Goal: Task Accomplishment & Management: Use online tool/utility

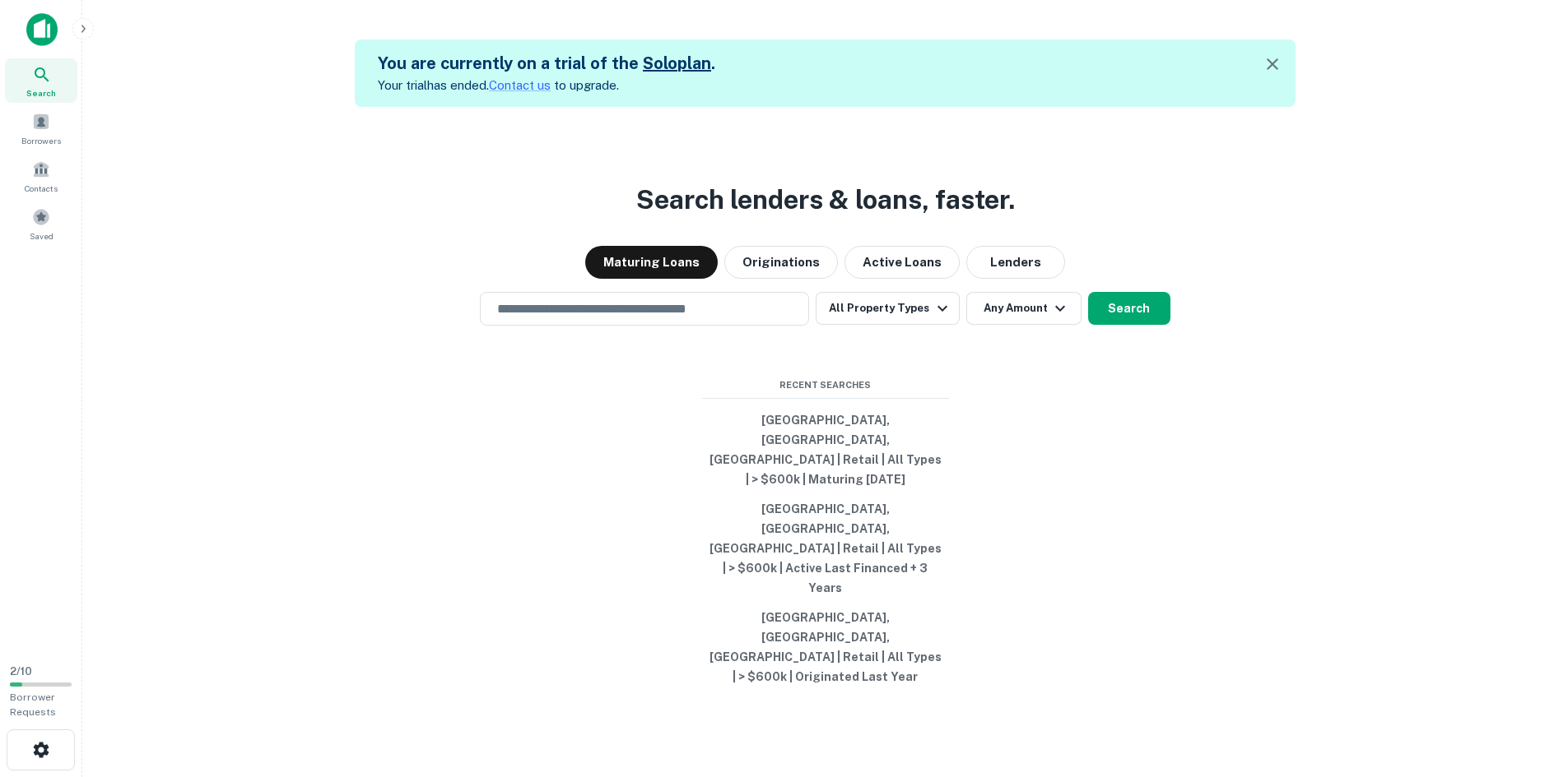
click at [624, 319] on input "text" at bounding box center [644, 309] width 314 height 19
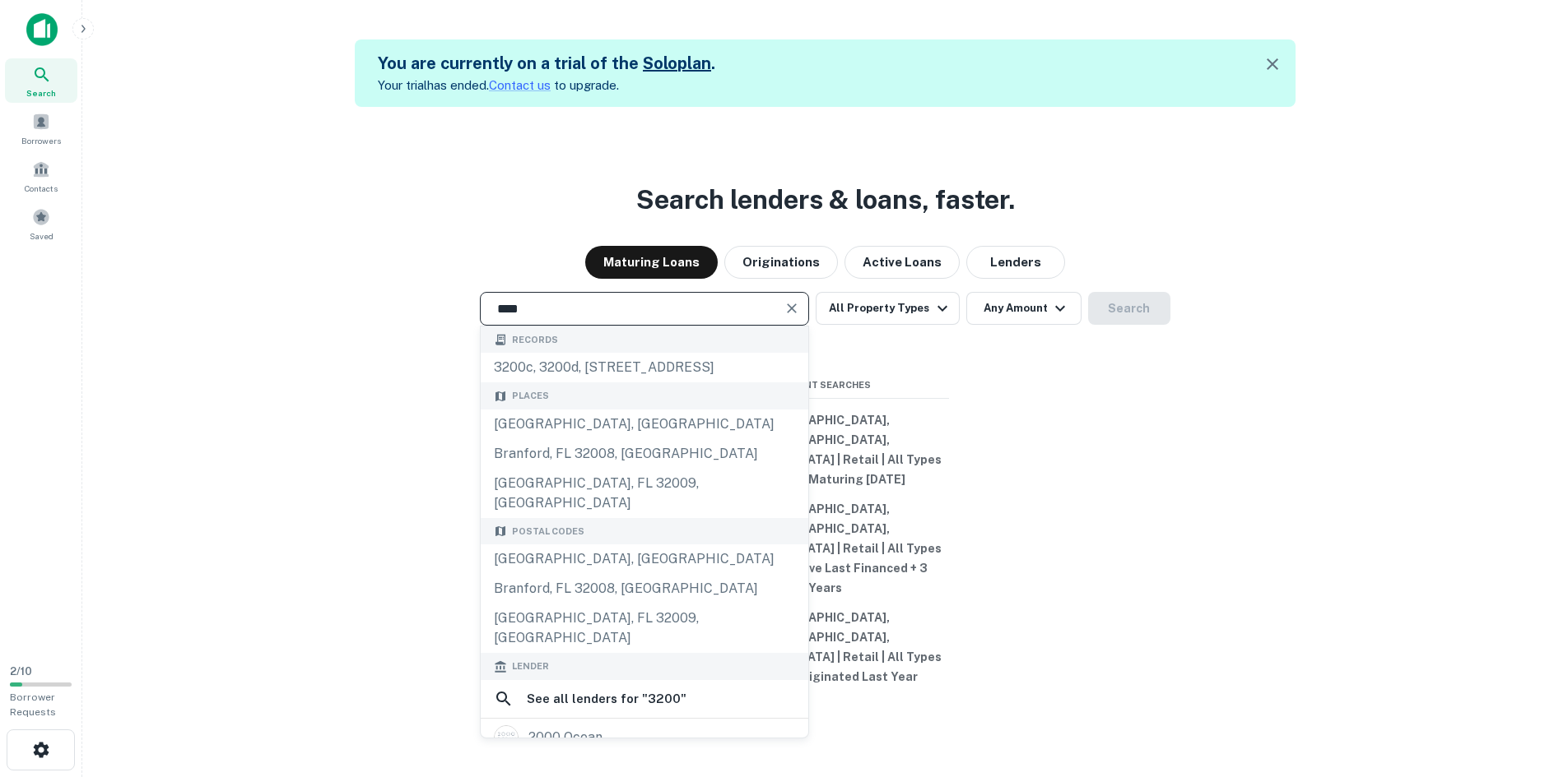
click at [920, 279] on button "Active Loans" at bounding box center [901, 262] width 115 height 33
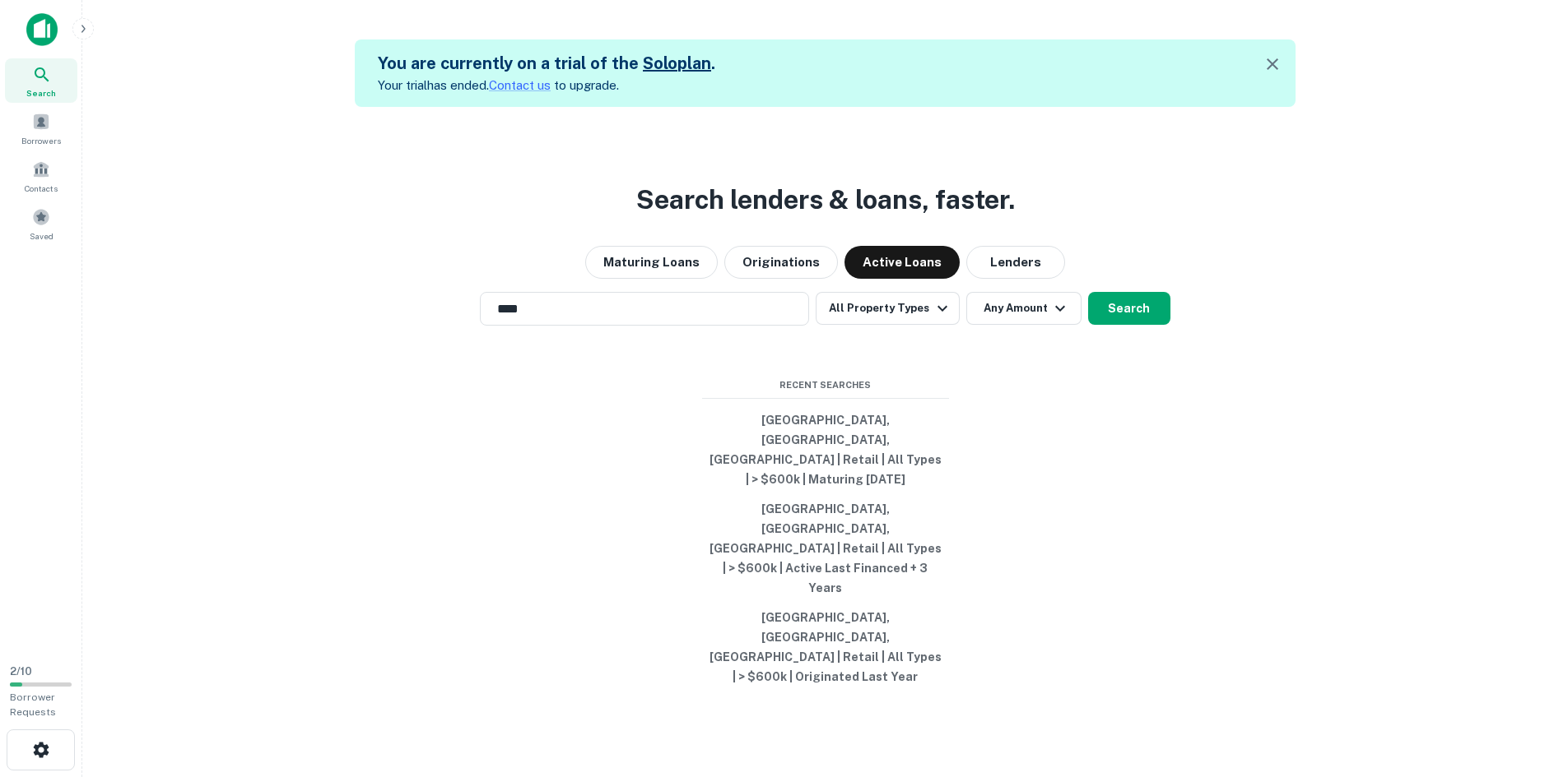
click at [702, 319] on input "****" at bounding box center [632, 309] width 289 height 19
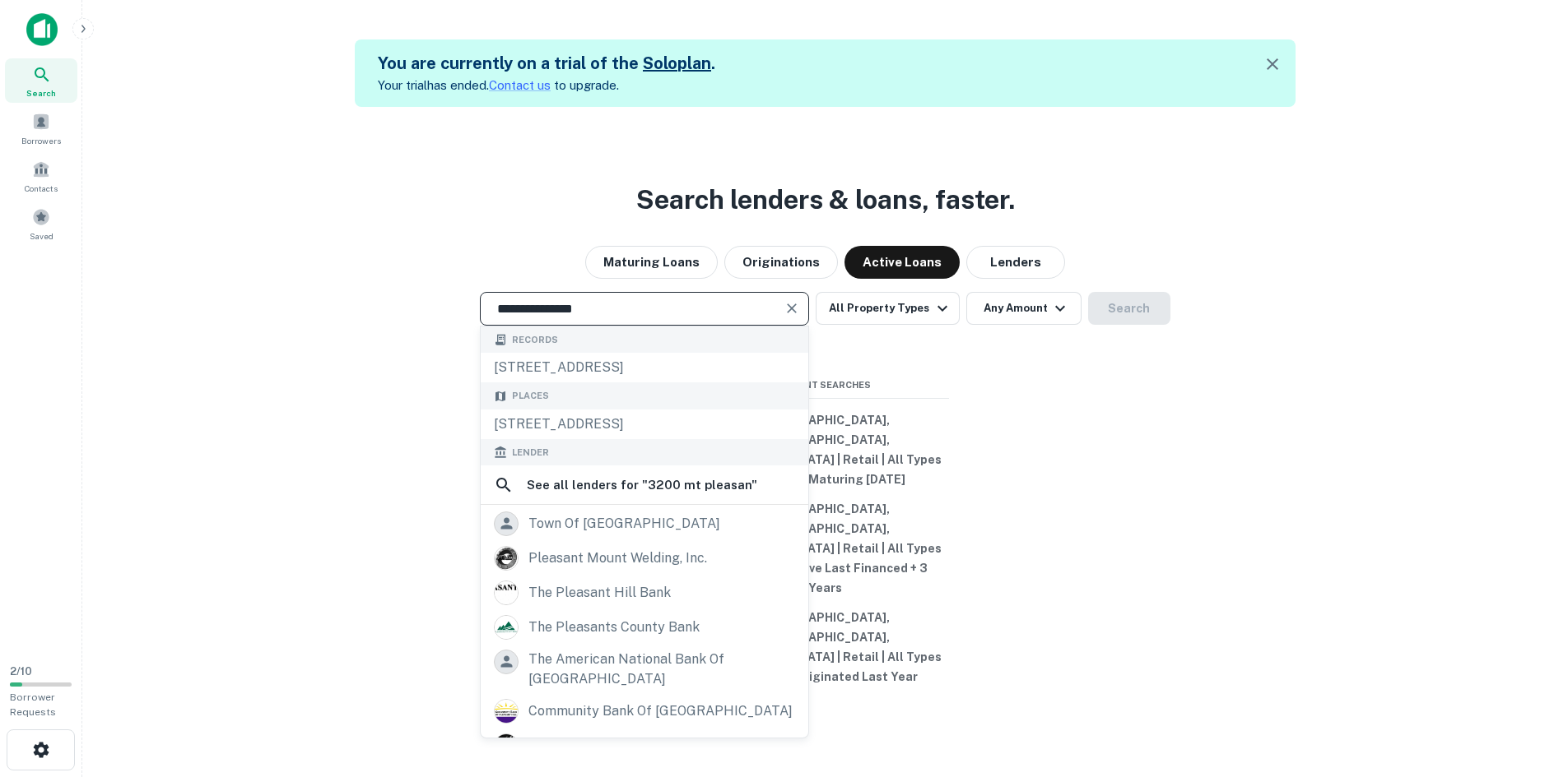
type input "**********"
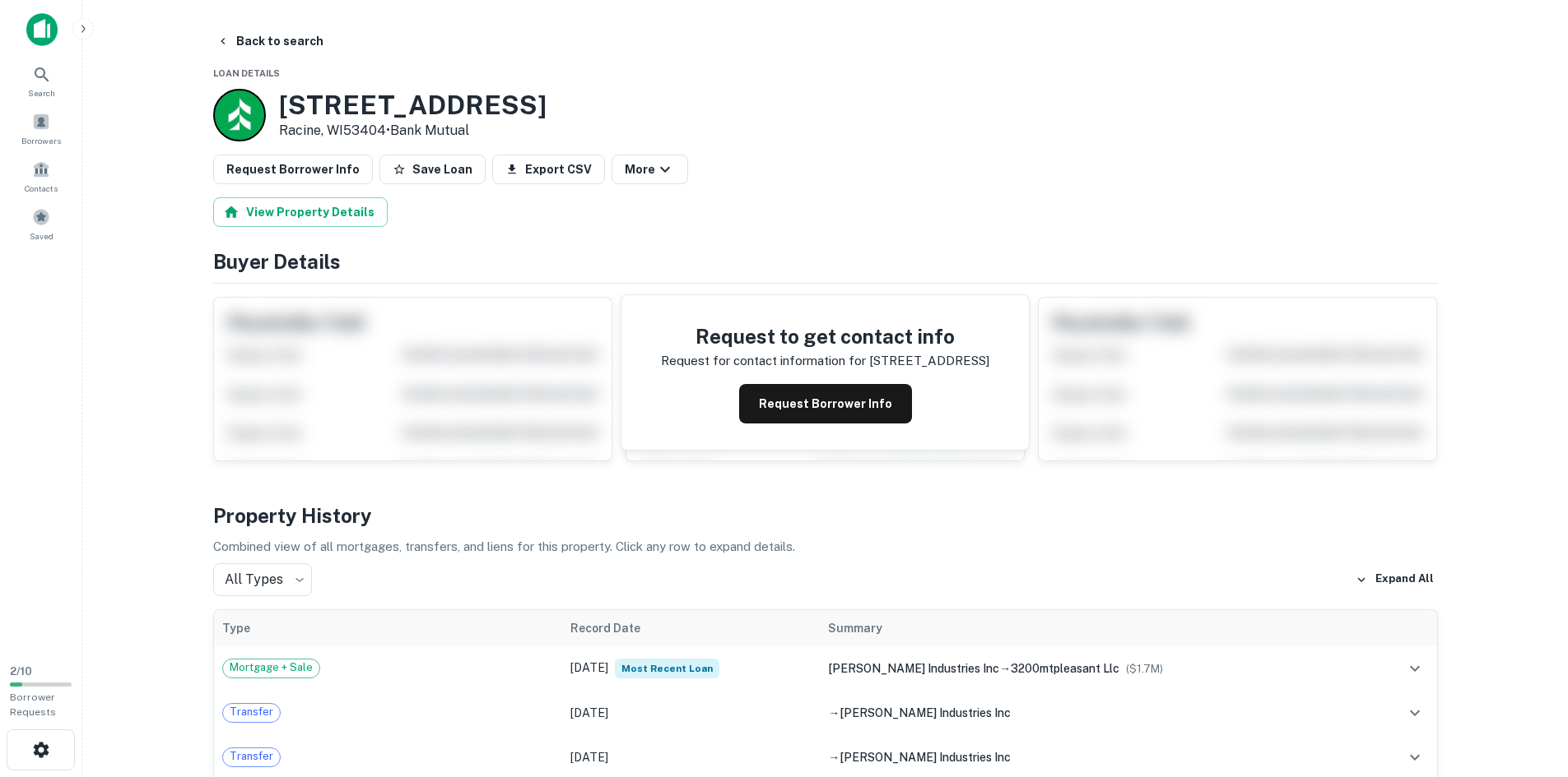
click at [233, 44] on button "Back to search" at bounding box center [270, 41] width 120 height 29
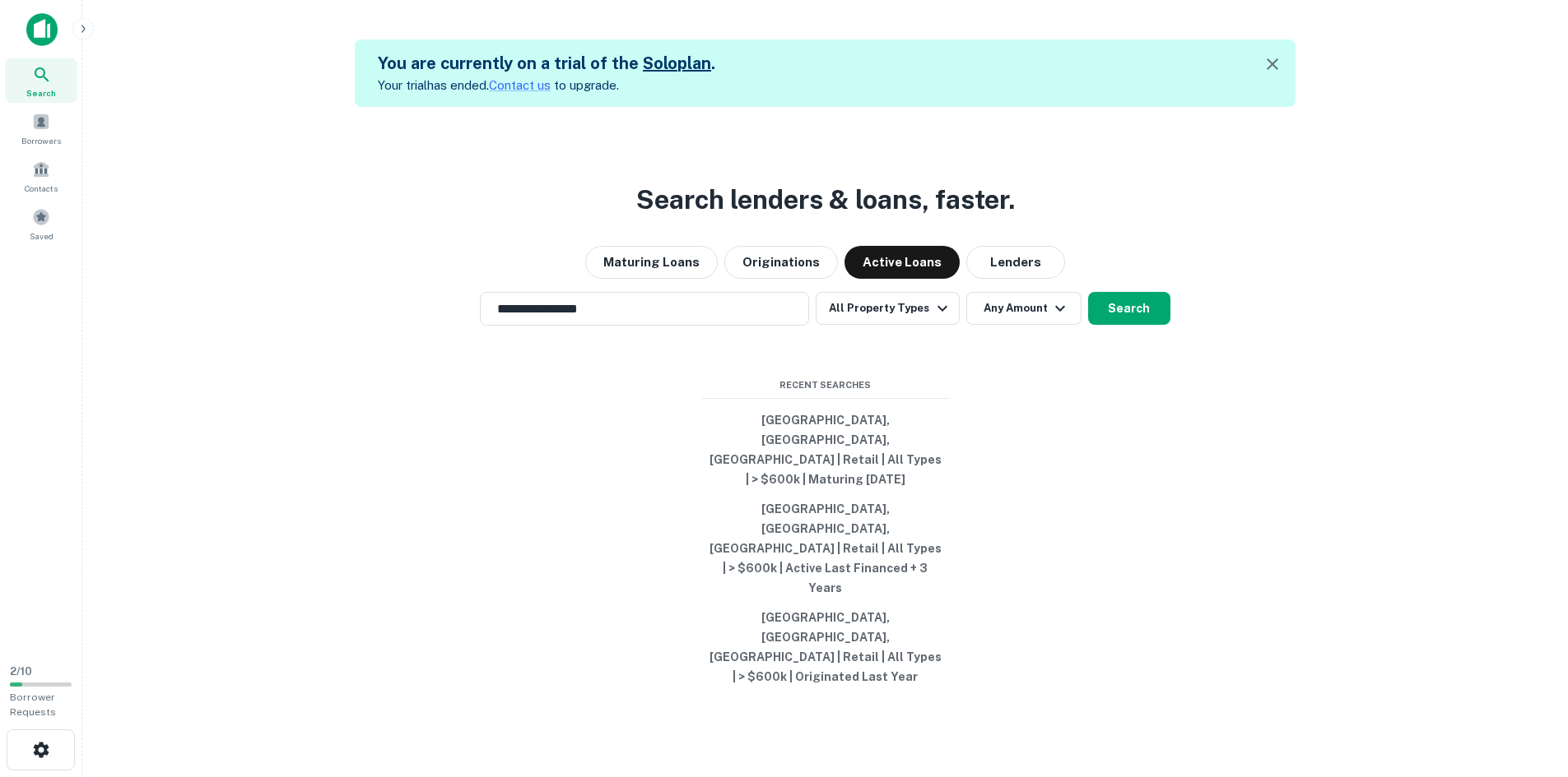
click at [802, 279] on button "Originations" at bounding box center [780, 262] width 113 height 33
click at [1116, 325] on button "Search" at bounding box center [1128, 308] width 82 height 33
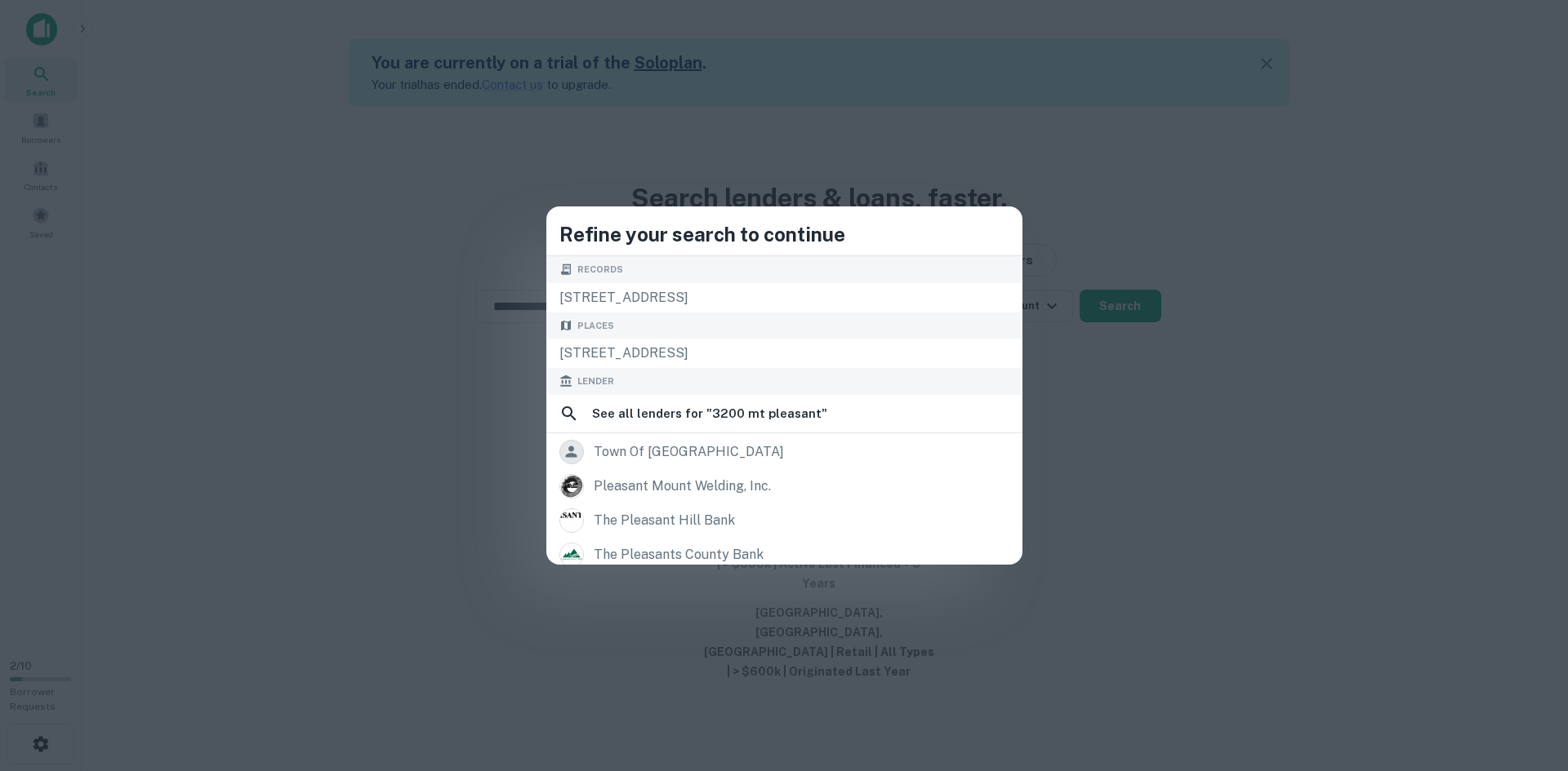
click at [768, 294] on div "3200 mount pleasant st, racine, wi, 53404" at bounding box center [784, 297] width 476 height 29
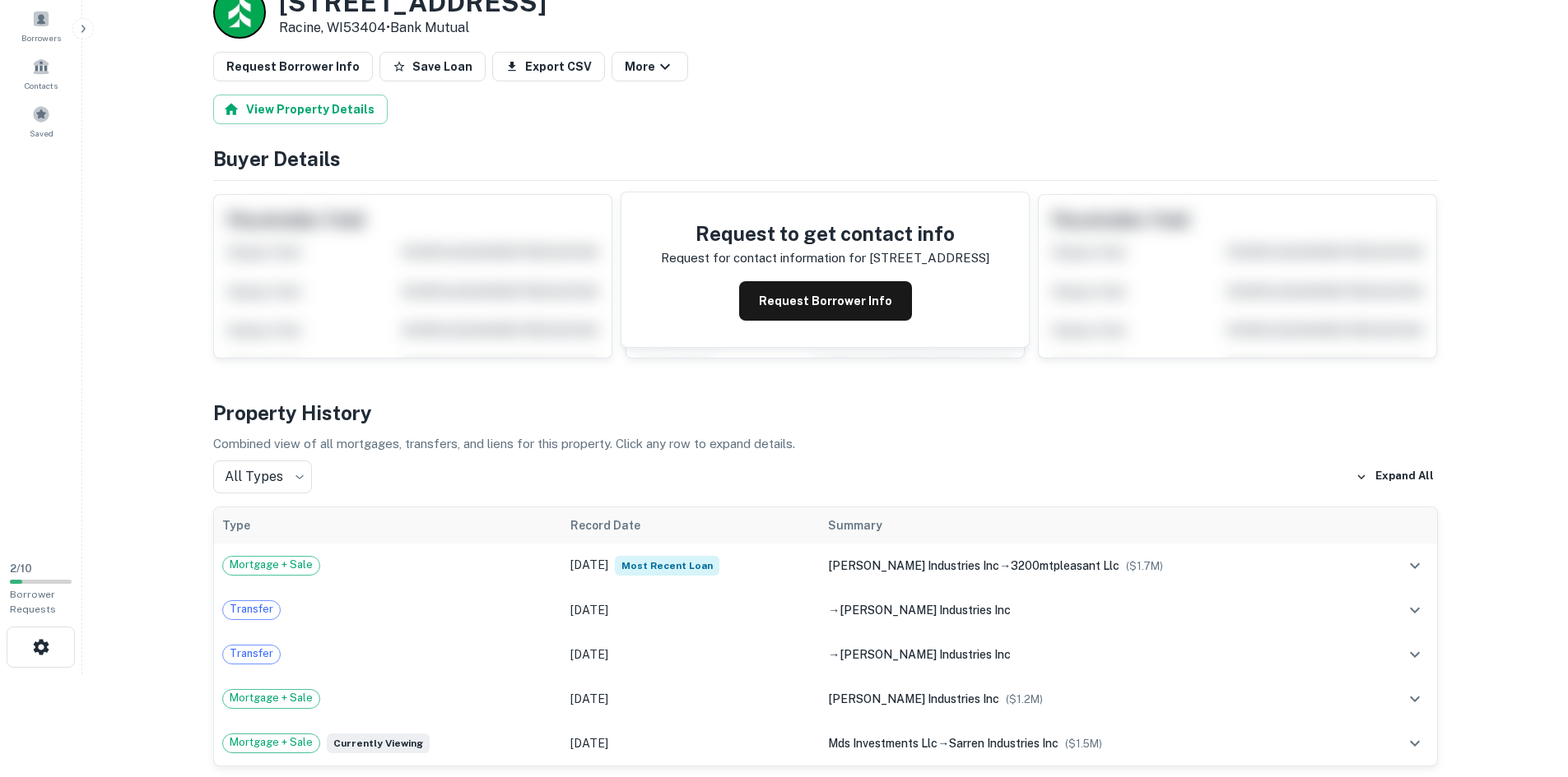
scroll to position [246, 0]
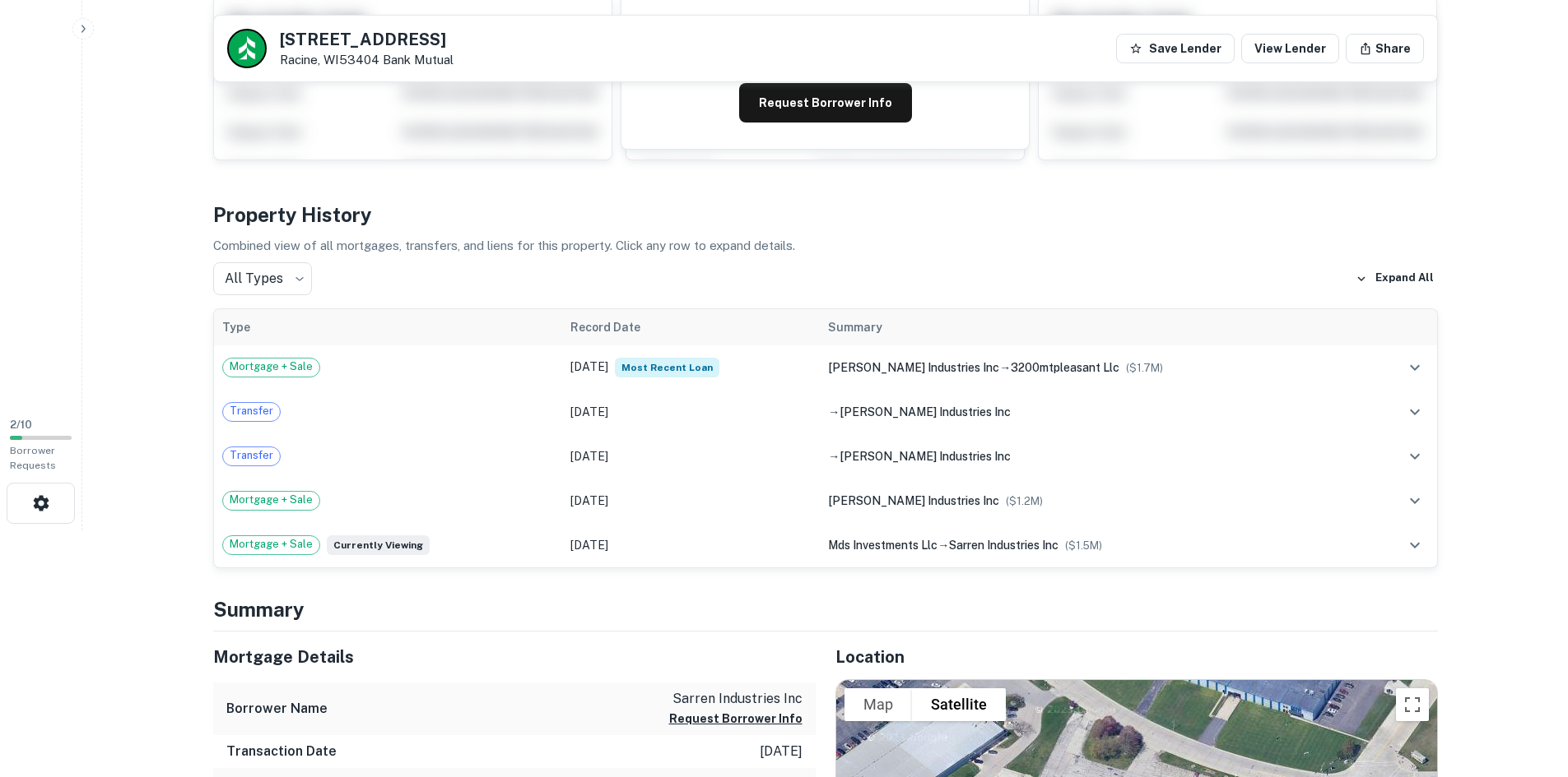
click at [576, 368] on td "Jul 10, 2024 Most Recent Loan" at bounding box center [691, 367] width 258 height 45
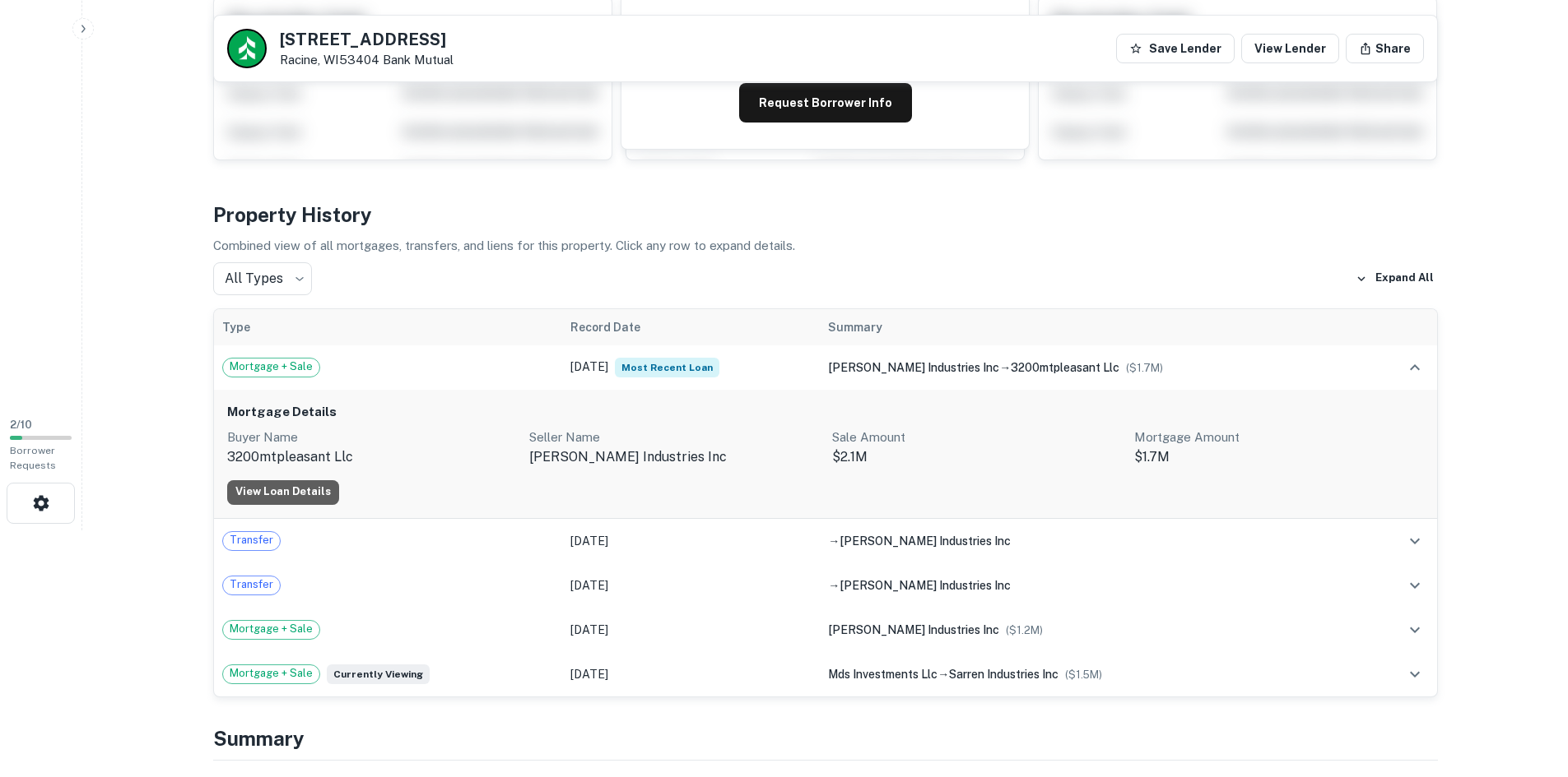
click at [285, 492] on link "View Loan Details" at bounding box center [284, 493] width 112 height 25
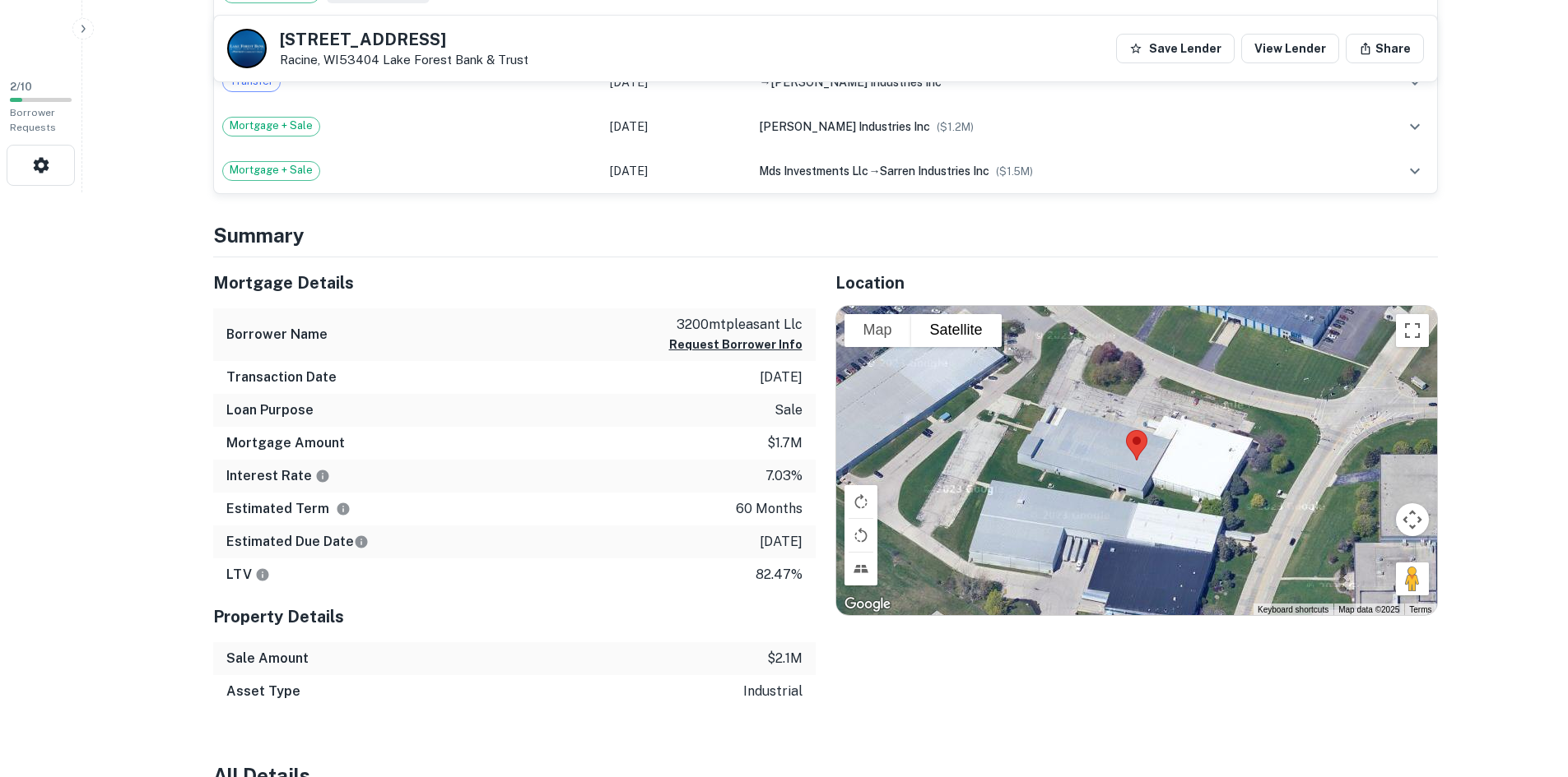
scroll to position [904, 0]
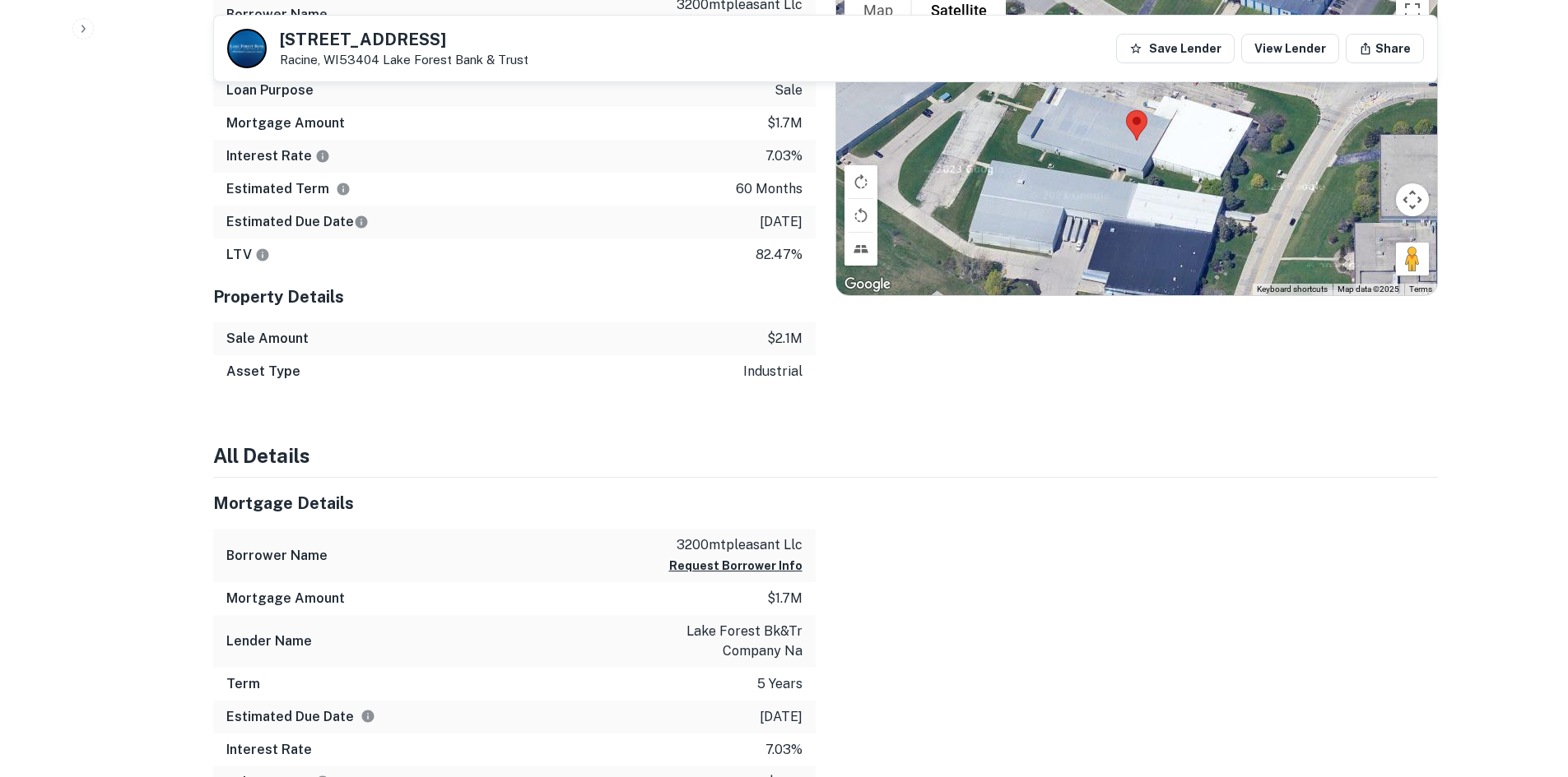
click at [732, 566] on button "Request Borrower Info" at bounding box center [735, 566] width 133 height 20
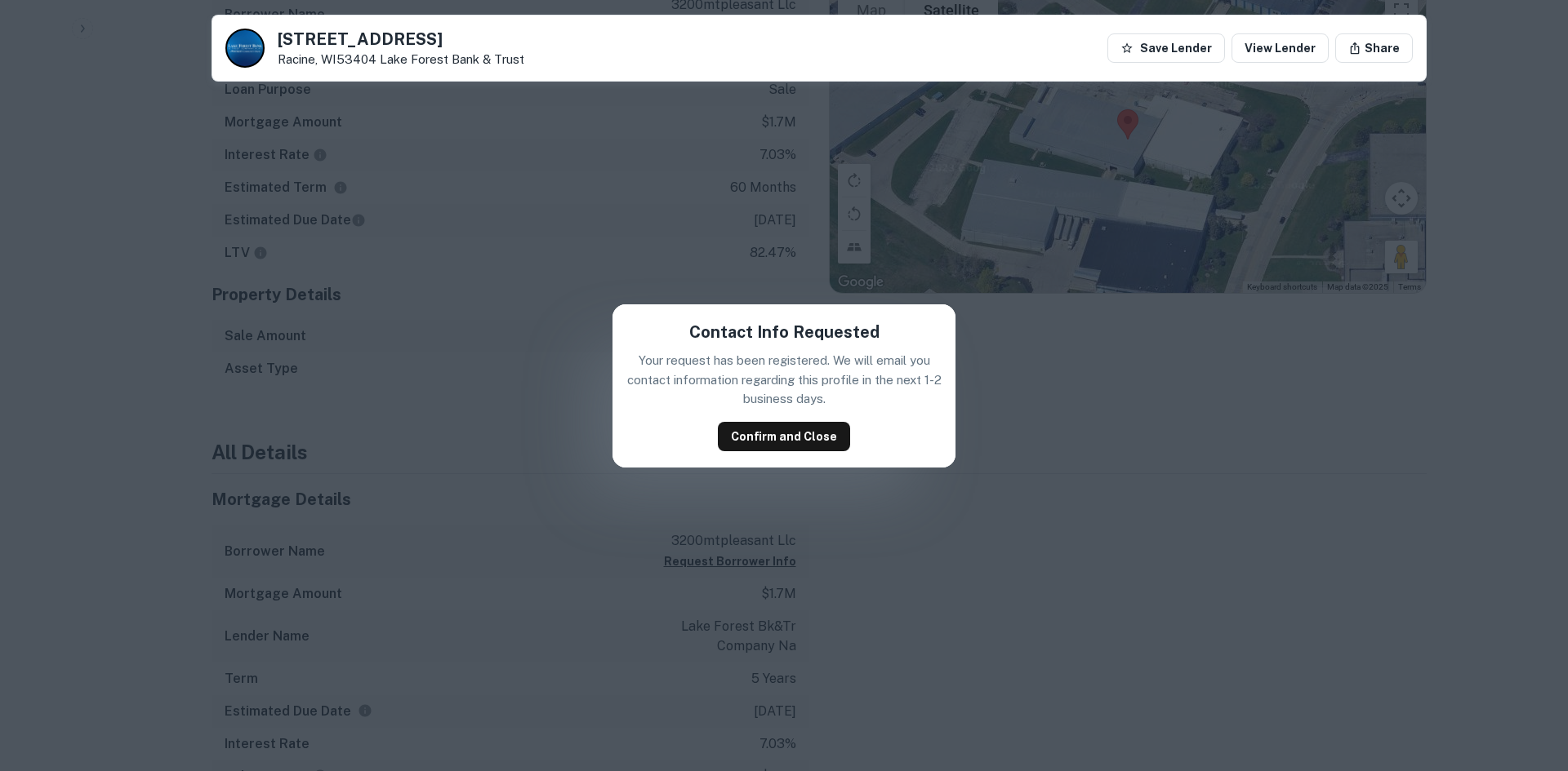
click at [772, 436] on button "Confirm and Close" at bounding box center [784, 436] width 132 height 29
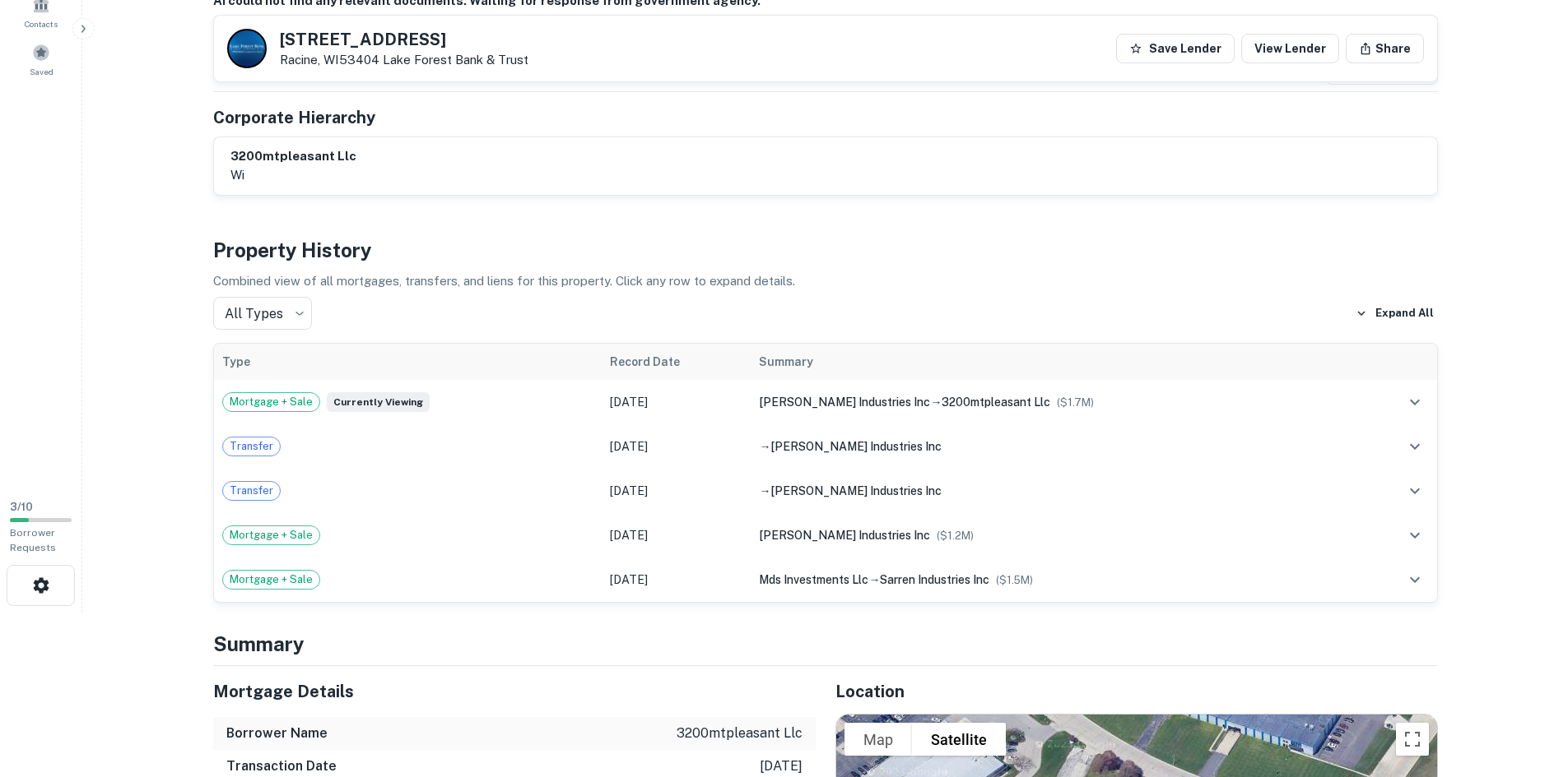
scroll to position [0, 0]
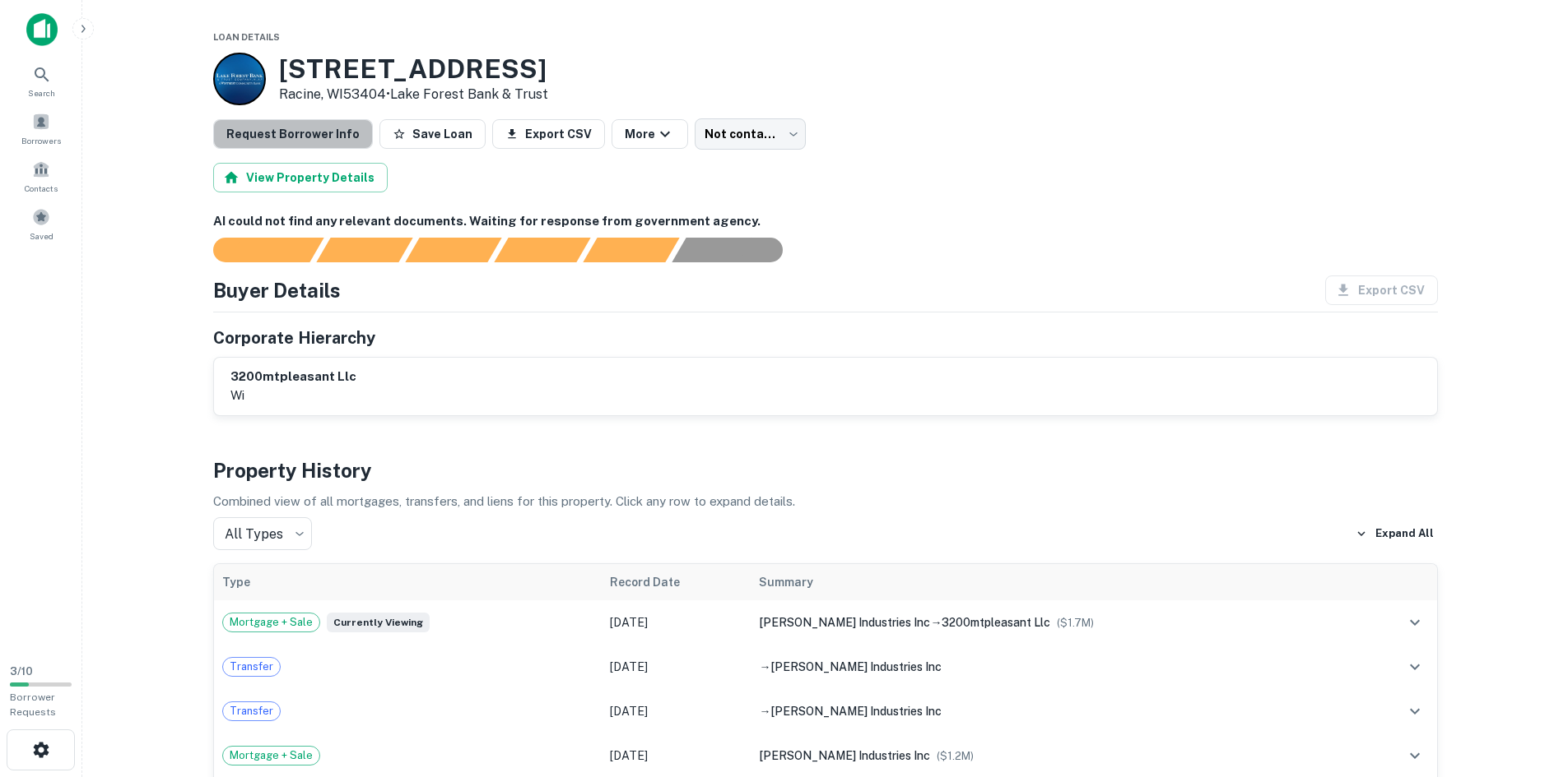
click at [319, 143] on button "Request Borrower Info" at bounding box center [293, 133] width 160 height 29
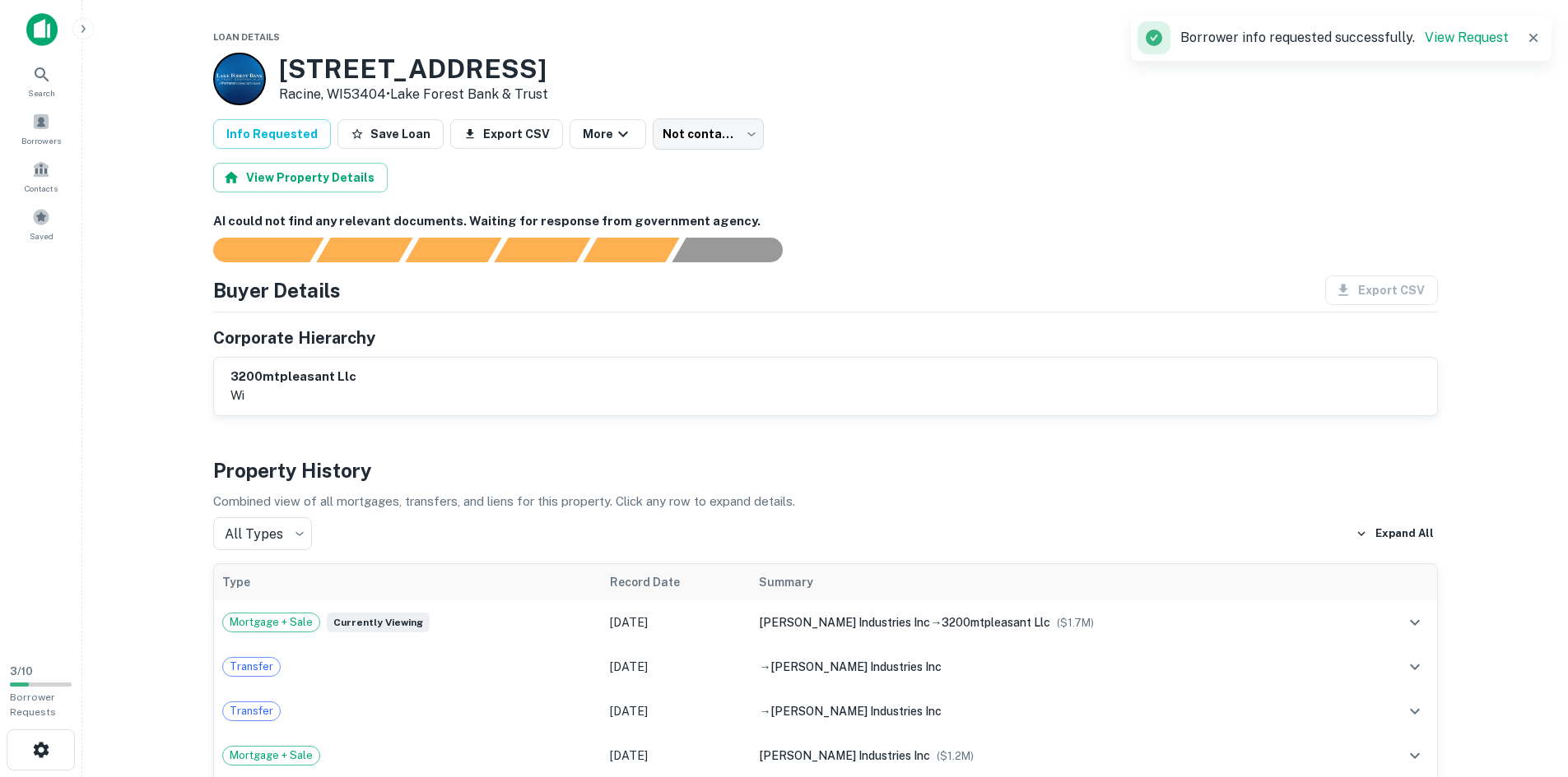
click at [1459, 37] on link "View Request" at bounding box center [1466, 37] width 84 height 15
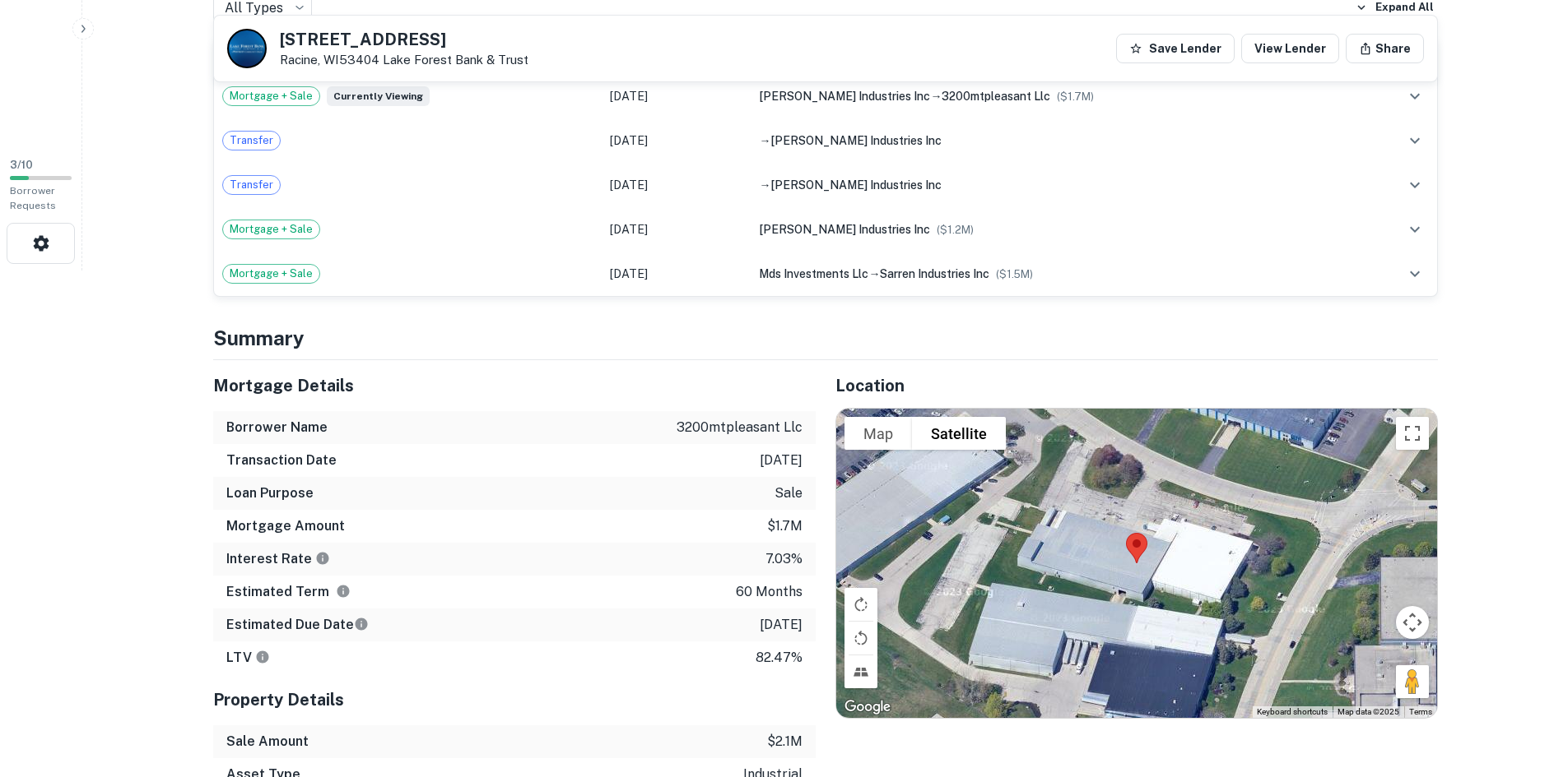
scroll to position [260, 0]
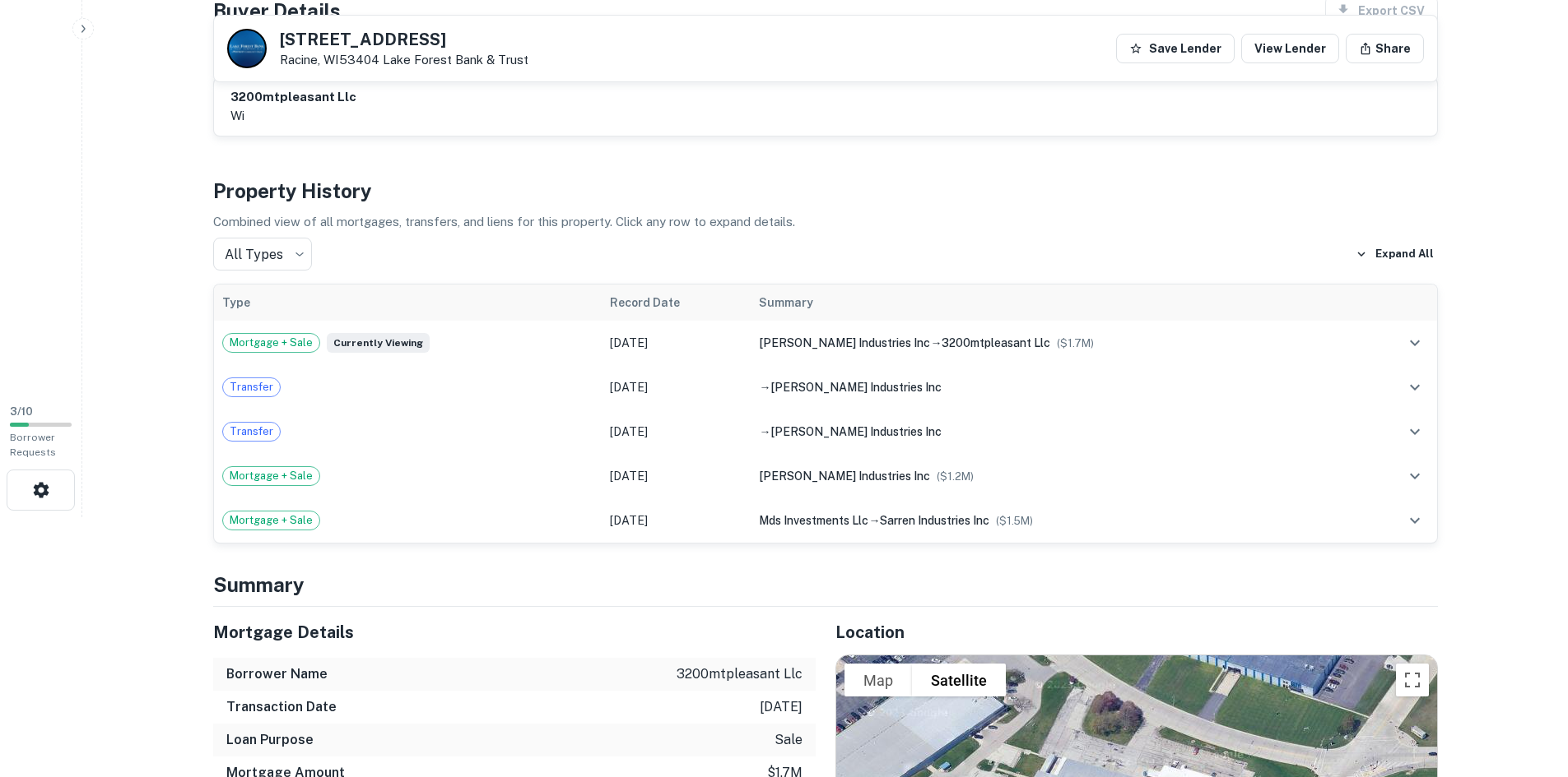
click at [1413, 340] on icon "expand row" at bounding box center [1414, 342] width 20 height 20
